Goal: Information Seeking & Learning: Learn about a topic

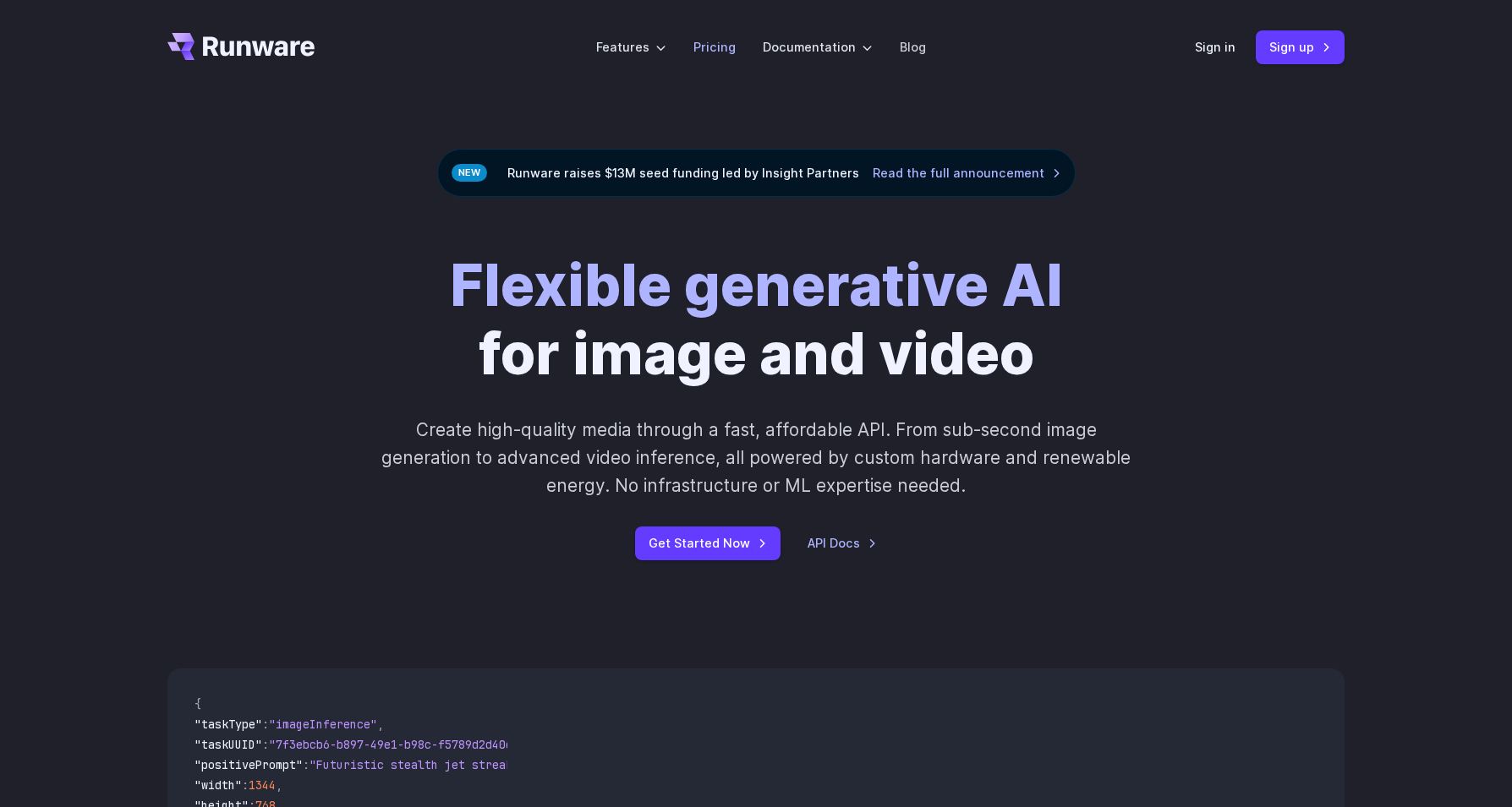
click at [723, 54] on link "Pricing" at bounding box center [714, 47] width 42 height 20
